Goal: Navigation & Orientation: Find specific page/section

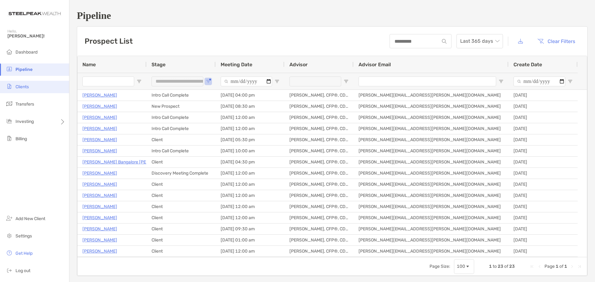
click at [25, 87] on span "Clients" at bounding box center [21, 86] width 13 height 5
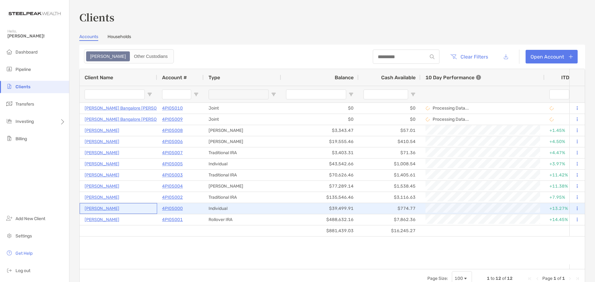
click at [110, 209] on p "[PERSON_NAME]" at bounding box center [102, 209] width 35 height 8
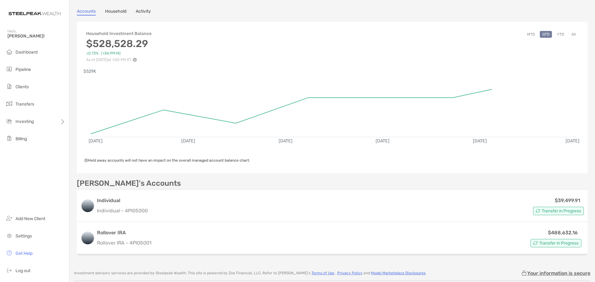
scroll to position [62, 0]
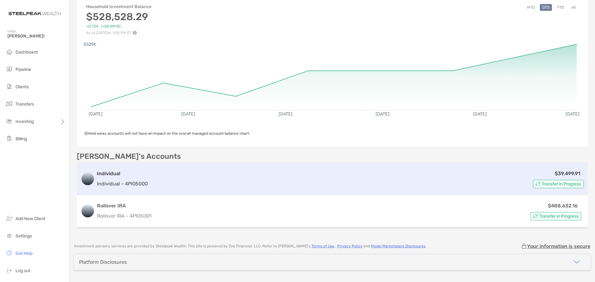
click at [546, 184] on span "Transfer in Progress" at bounding box center [561, 183] width 39 height 3
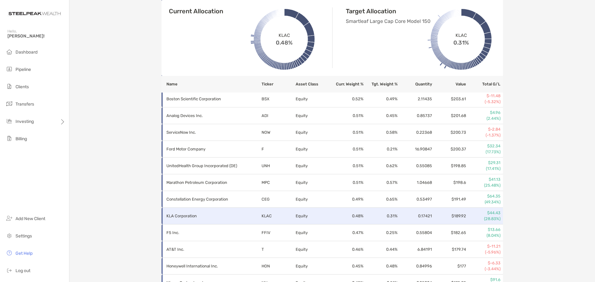
scroll to position [1270, 0]
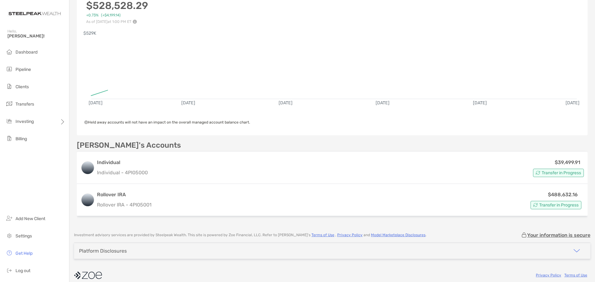
scroll to position [79, 0]
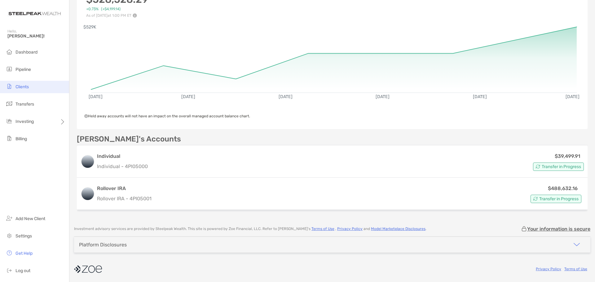
click at [20, 87] on span "Clients" at bounding box center [21, 86] width 13 height 5
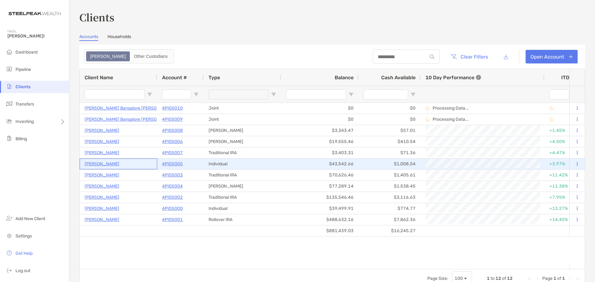
click at [97, 162] on p "[PERSON_NAME]" at bounding box center [102, 164] width 35 height 8
